Goal: Task Accomplishment & Management: Complete application form

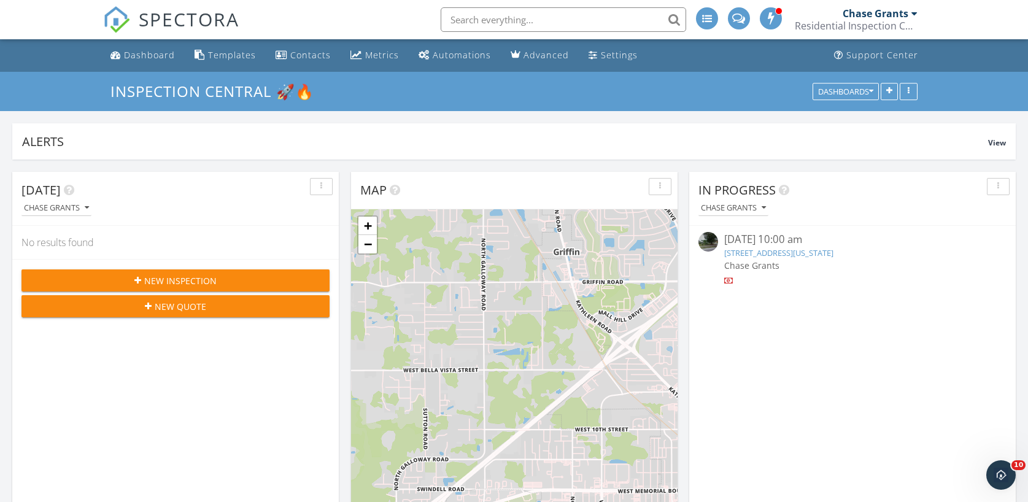
click at [180, 278] on span "New Inspection" at bounding box center [180, 280] width 72 height 13
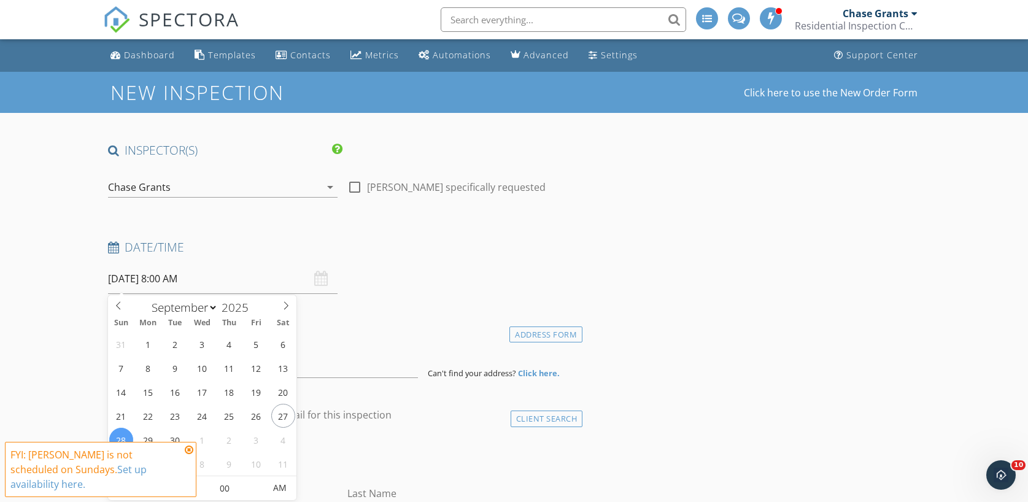
click at [128, 283] on input "09/28/2025 8:00 AM" at bounding box center [223, 279] width 230 height 30
type input "09/29/2025 8:00 AM"
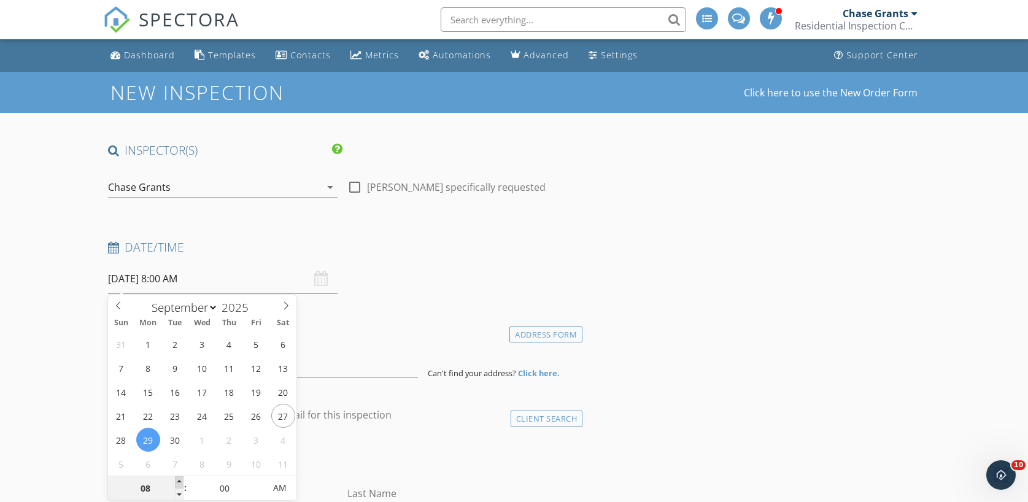
type input "09"
type input "09/29/2025 9:00 AM"
click at [178, 481] on span at bounding box center [179, 482] width 9 height 12
type input "10"
type input "09/29/2025 10:00 AM"
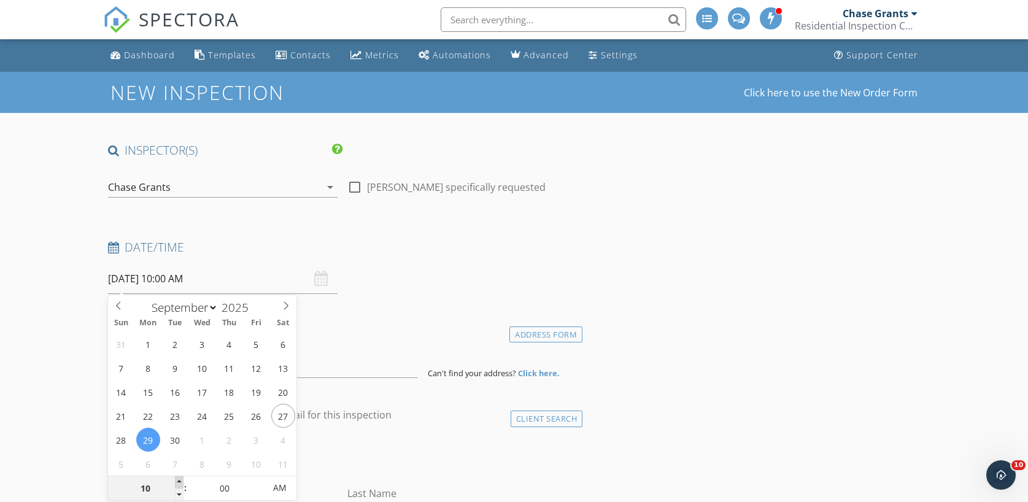
click at [178, 481] on span at bounding box center [179, 482] width 9 height 12
type input "11"
type input "09/29/2025 11:00 AM"
click at [178, 481] on span at bounding box center [179, 482] width 9 height 12
type input "12"
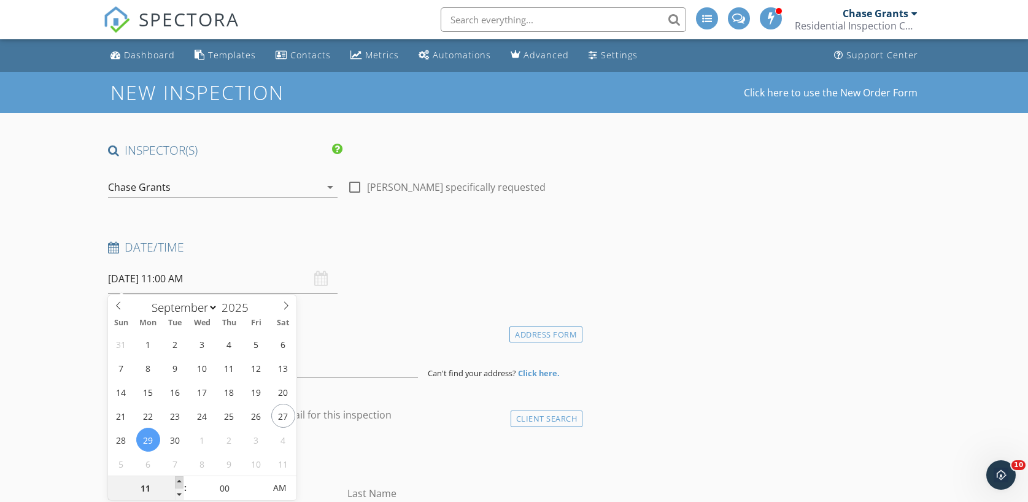
type input "09/29/2025 12:00 PM"
click at [178, 481] on span at bounding box center [179, 482] width 9 height 12
type input "01"
type input "[DATE] 1:00 PM"
click at [178, 481] on span at bounding box center [179, 482] width 9 height 12
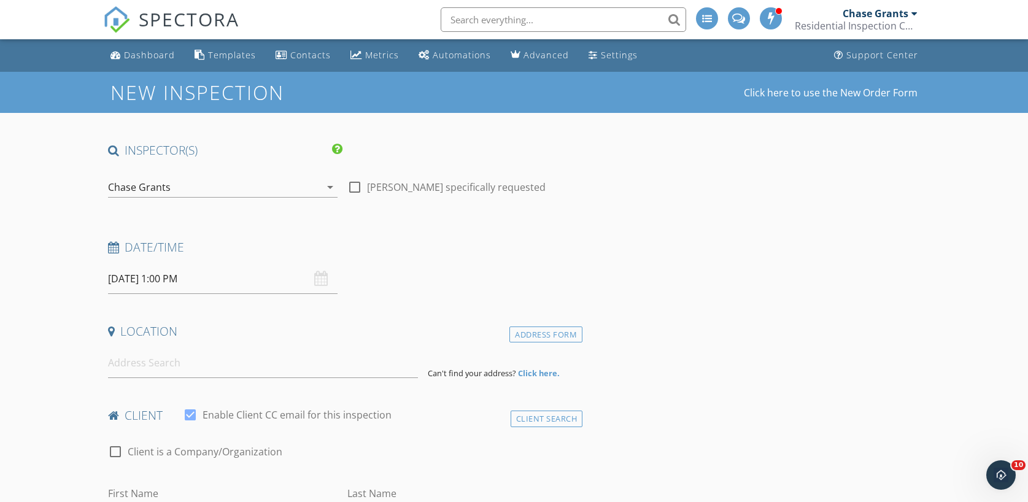
click at [156, 369] on input at bounding box center [263, 363] width 310 height 30
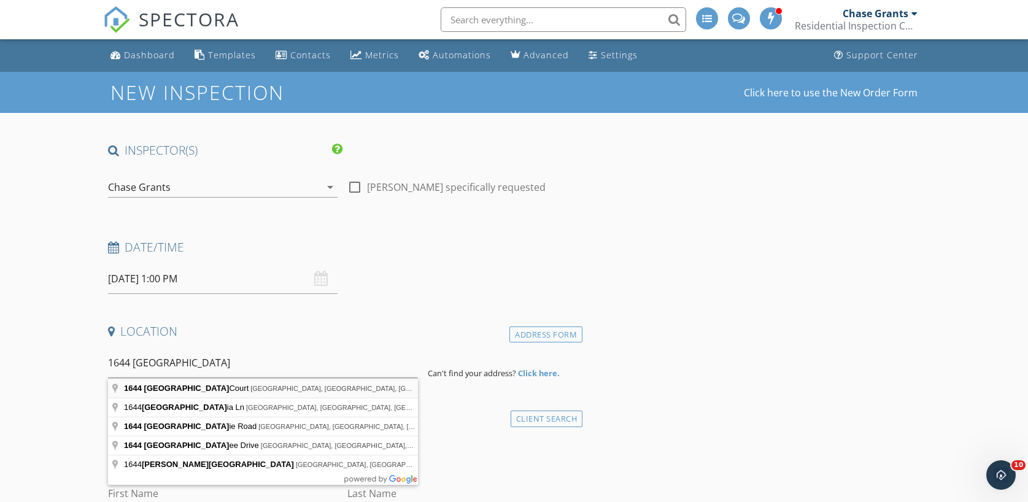
type input "1644 Linz Court, Winter Haven, FL, USA"
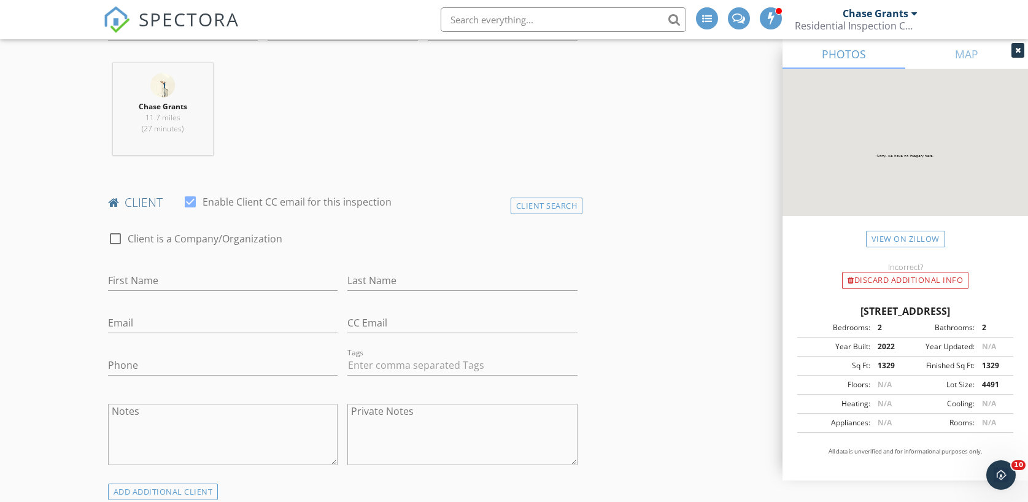
scroll to position [480, 0]
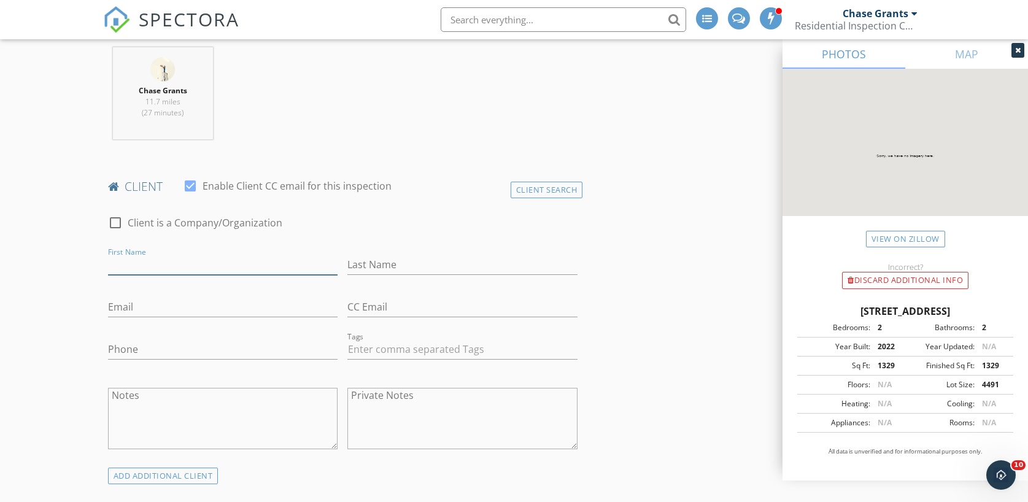
click at [169, 263] on input "First Name" at bounding box center [223, 265] width 230 height 20
type input "[PERSON_NAME]"
click at [370, 266] on input "Last Name" at bounding box center [462, 265] width 230 height 20
type input "[PERSON_NAME]"
click at [167, 307] on input "Email" at bounding box center [223, 307] width 230 height 20
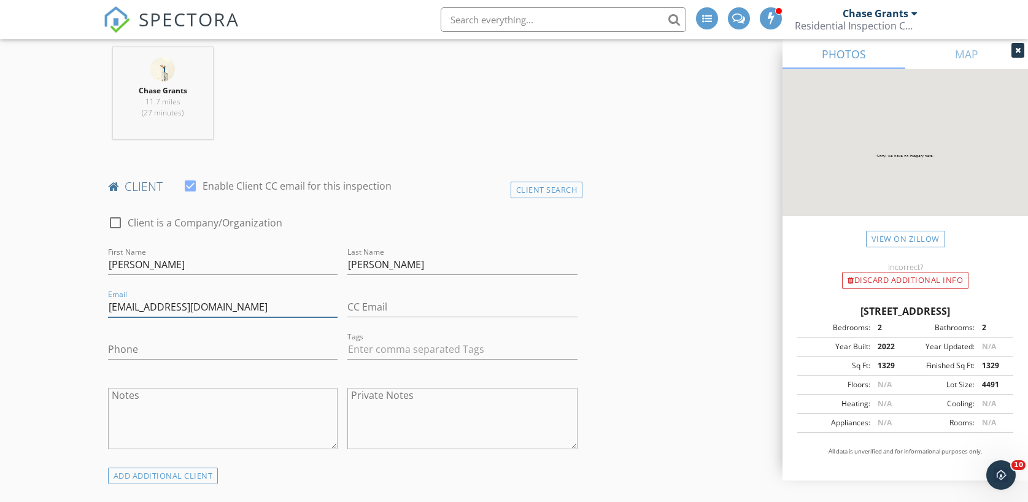
type input "[EMAIL_ADDRESS][DOMAIN_NAME]"
click at [158, 350] on input "Phone" at bounding box center [223, 349] width 230 height 20
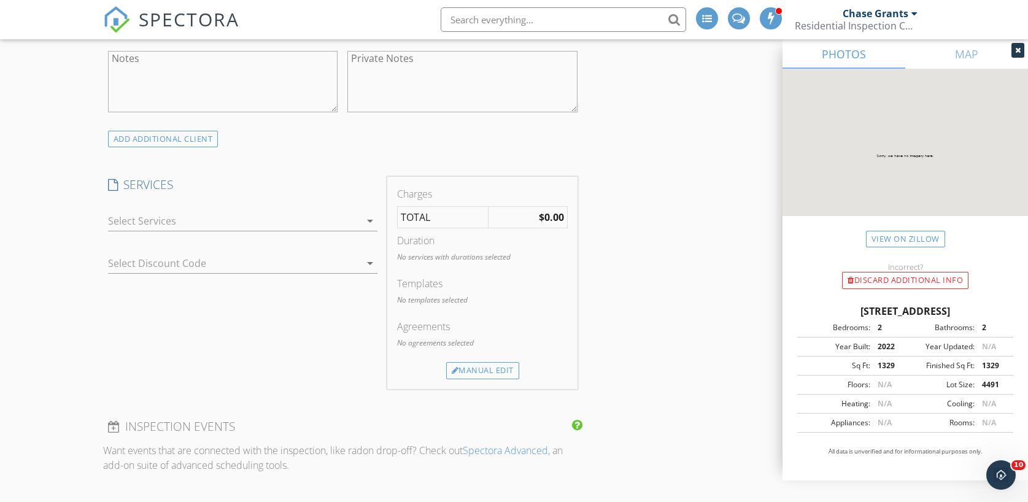
scroll to position [822, 0]
type input "863-557-4030"
click at [369, 211] on icon "arrow_drop_down" at bounding box center [370, 216] width 15 height 15
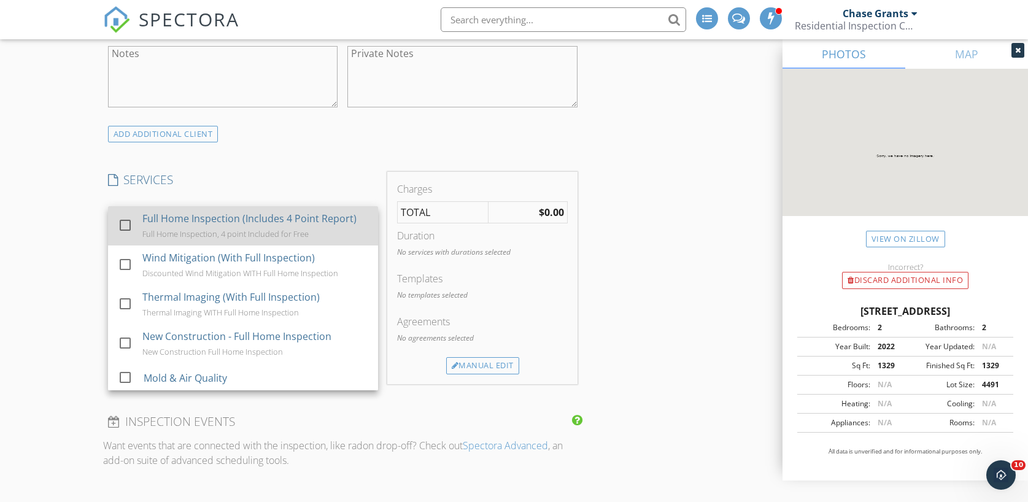
click at [324, 228] on div "Full Home Inspection (Includes 4 Point Report) Full Home Inspection, 4 point In…" at bounding box center [255, 225] width 226 height 39
checkbox input "true"
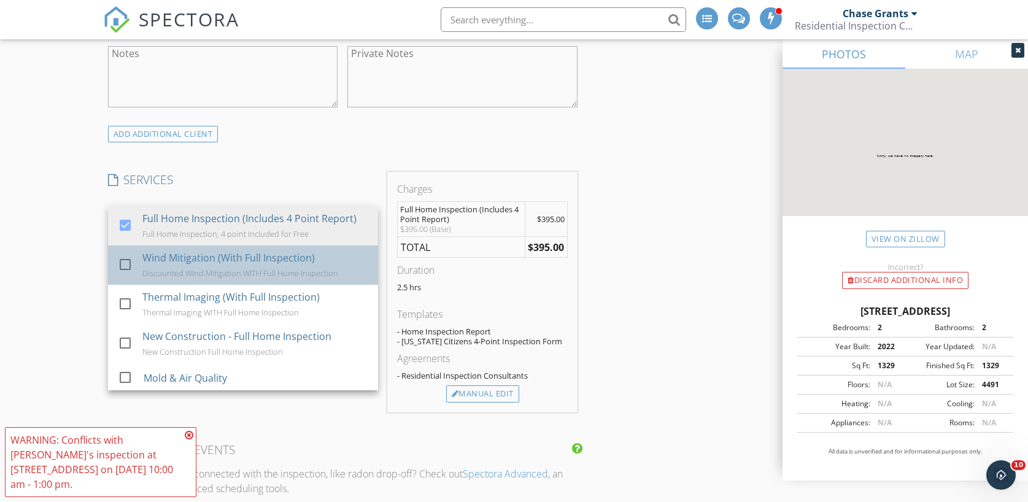
click at [308, 255] on div "Wind Mitigation (With Full Inspection)" at bounding box center [228, 257] width 172 height 15
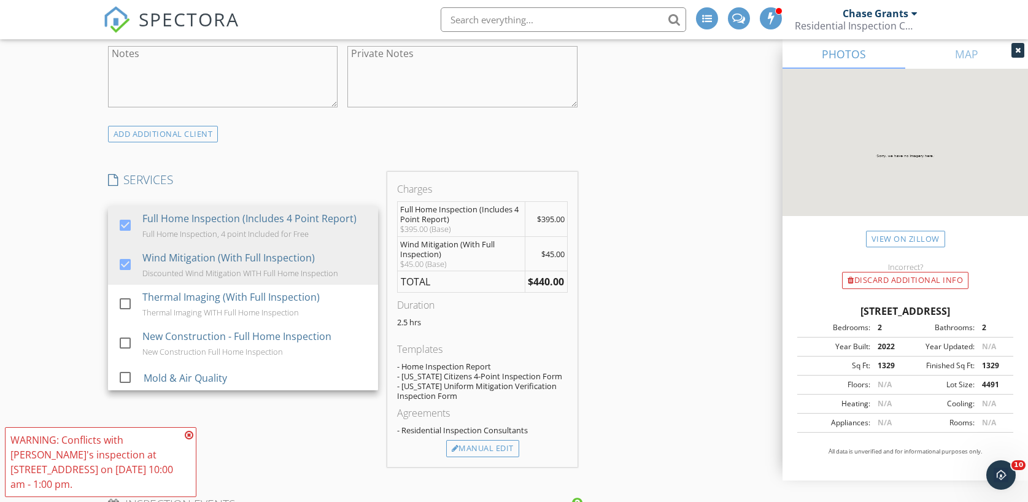
click at [678, 285] on div "INSPECTOR(S) check_box Chase Grants PRIMARY Chase Grants arrow_drop_down check_…" at bounding box center [514, 483] width 822 height 2325
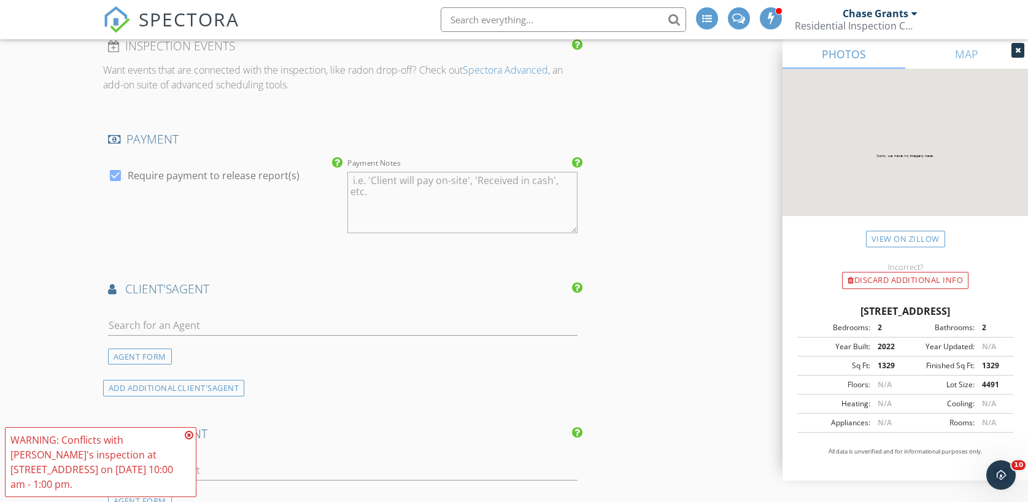
scroll to position [1281, 0]
click at [230, 325] on input "text" at bounding box center [343, 325] width 470 height 20
type input "paula"
click at [223, 353] on li "Paula Aponte" at bounding box center [343, 352] width 469 height 34
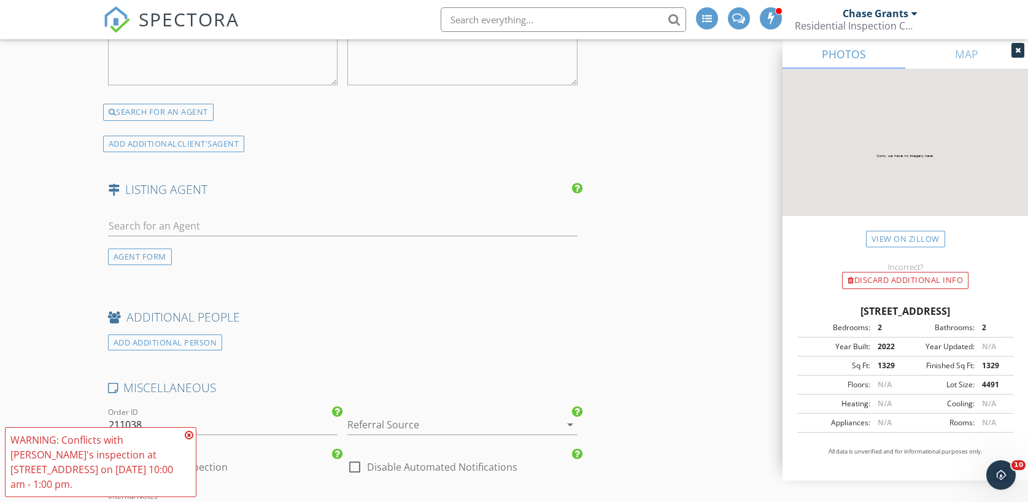
scroll to position [1758, 0]
click at [157, 255] on div "AGENT FORM" at bounding box center [140, 256] width 64 height 17
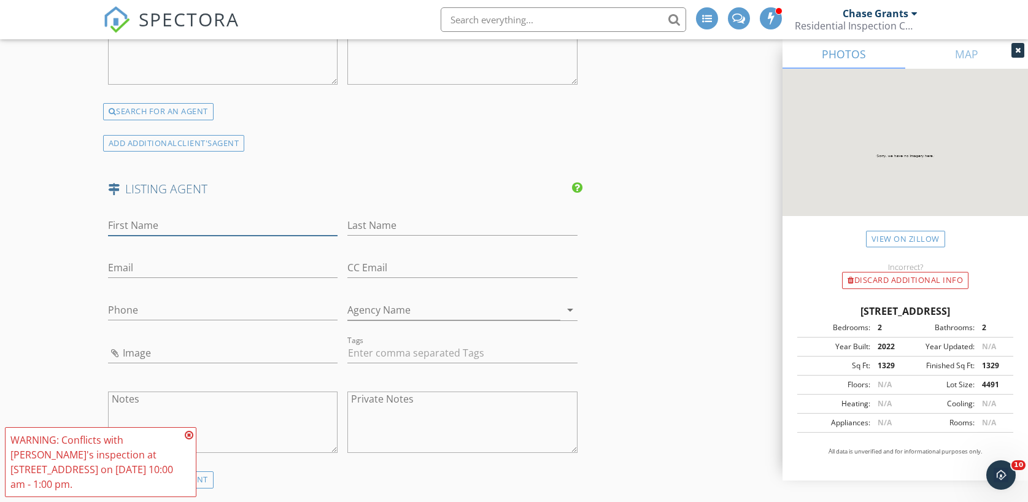
click at [147, 225] on input "First Name" at bounding box center [223, 225] width 230 height 20
type input "Marti"
click at [380, 222] on input "Last Name" at bounding box center [462, 225] width 230 height 20
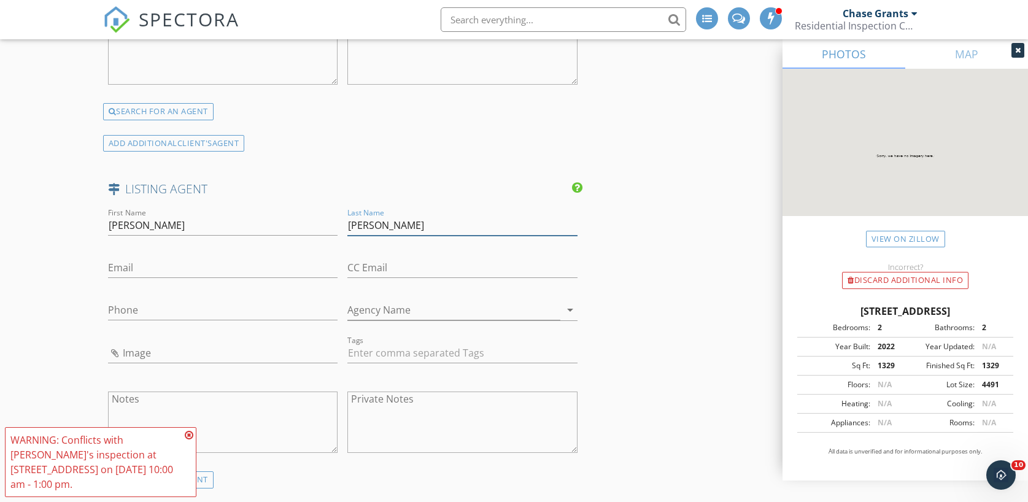
type input "Sutton"
click at [143, 268] on input "Email" at bounding box center [223, 268] width 230 height 20
paste input "marti@martisuttonrealtor.com"
type input "marti@martisuttonrealtor.com"
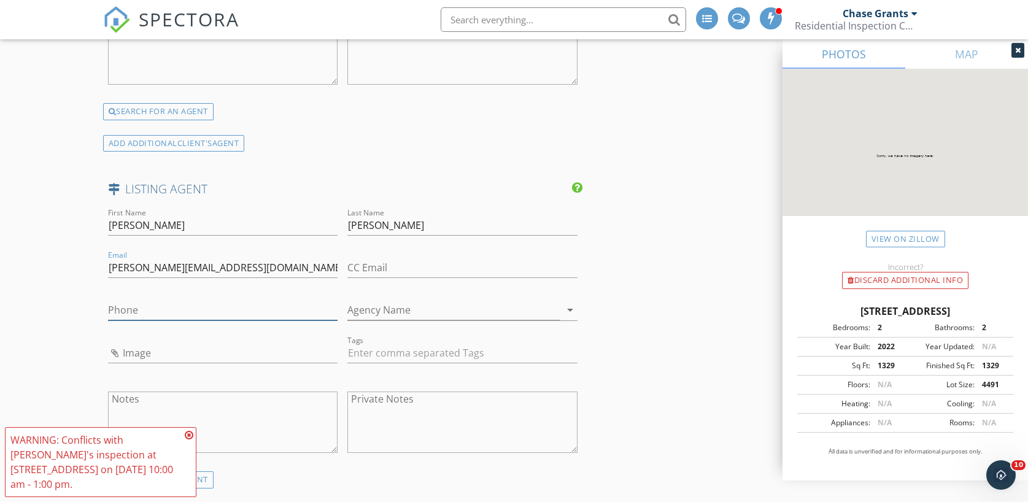
click at [151, 306] on input "Phone" at bounding box center [223, 310] width 230 height 20
paste input "863-206-0563"
type input "863-206-0563"
click at [189, 435] on icon at bounding box center [189, 435] width 9 height 10
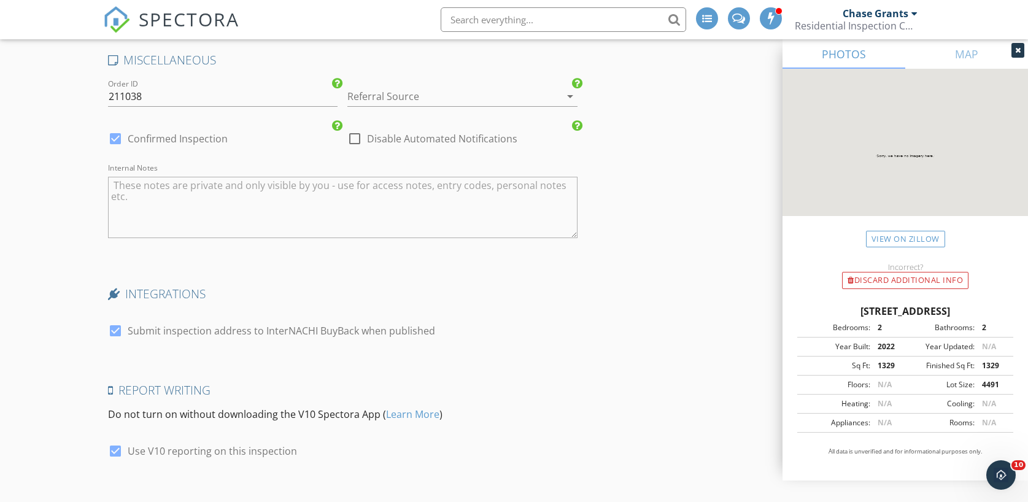
scroll to position [2468, 0]
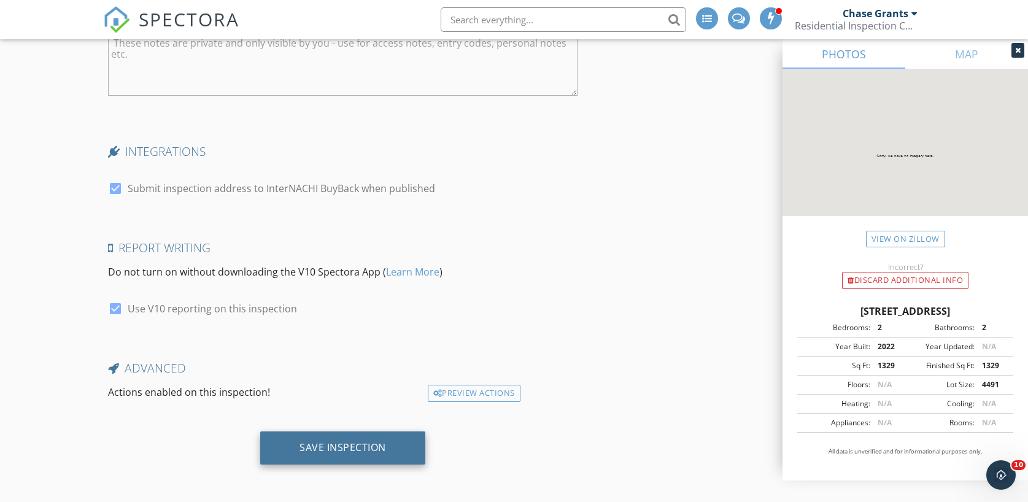
click at [341, 435] on div "Save Inspection" at bounding box center [342, 447] width 165 height 33
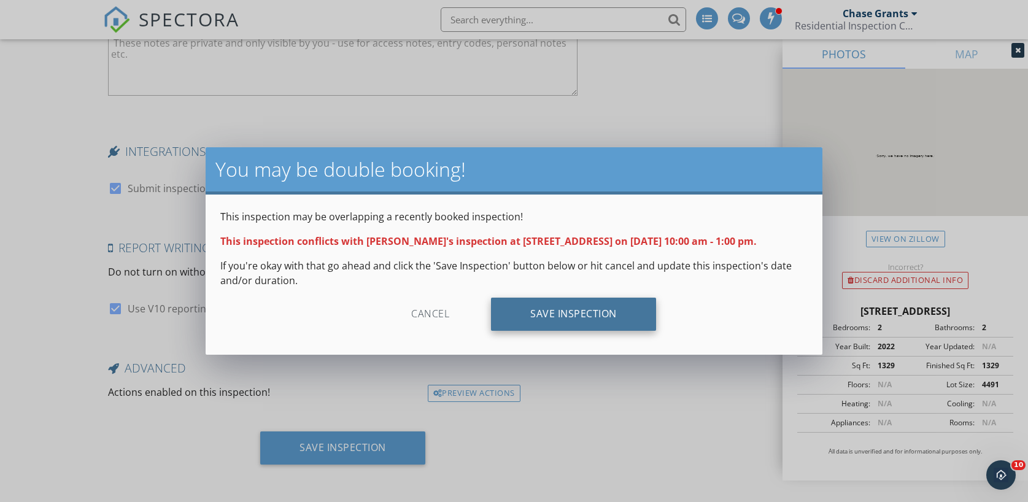
click at [558, 310] on div "Save Inspection" at bounding box center [573, 314] width 165 height 33
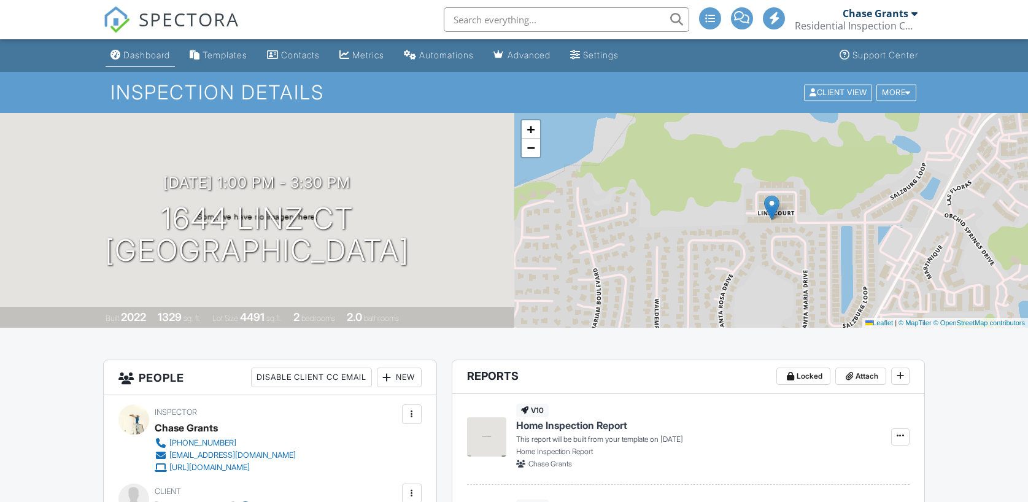
click at [144, 53] on div "Dashboard" at bounding box center [146, 55] width 47 height 10
